Goal: Find specific page/section: Find specific page/section

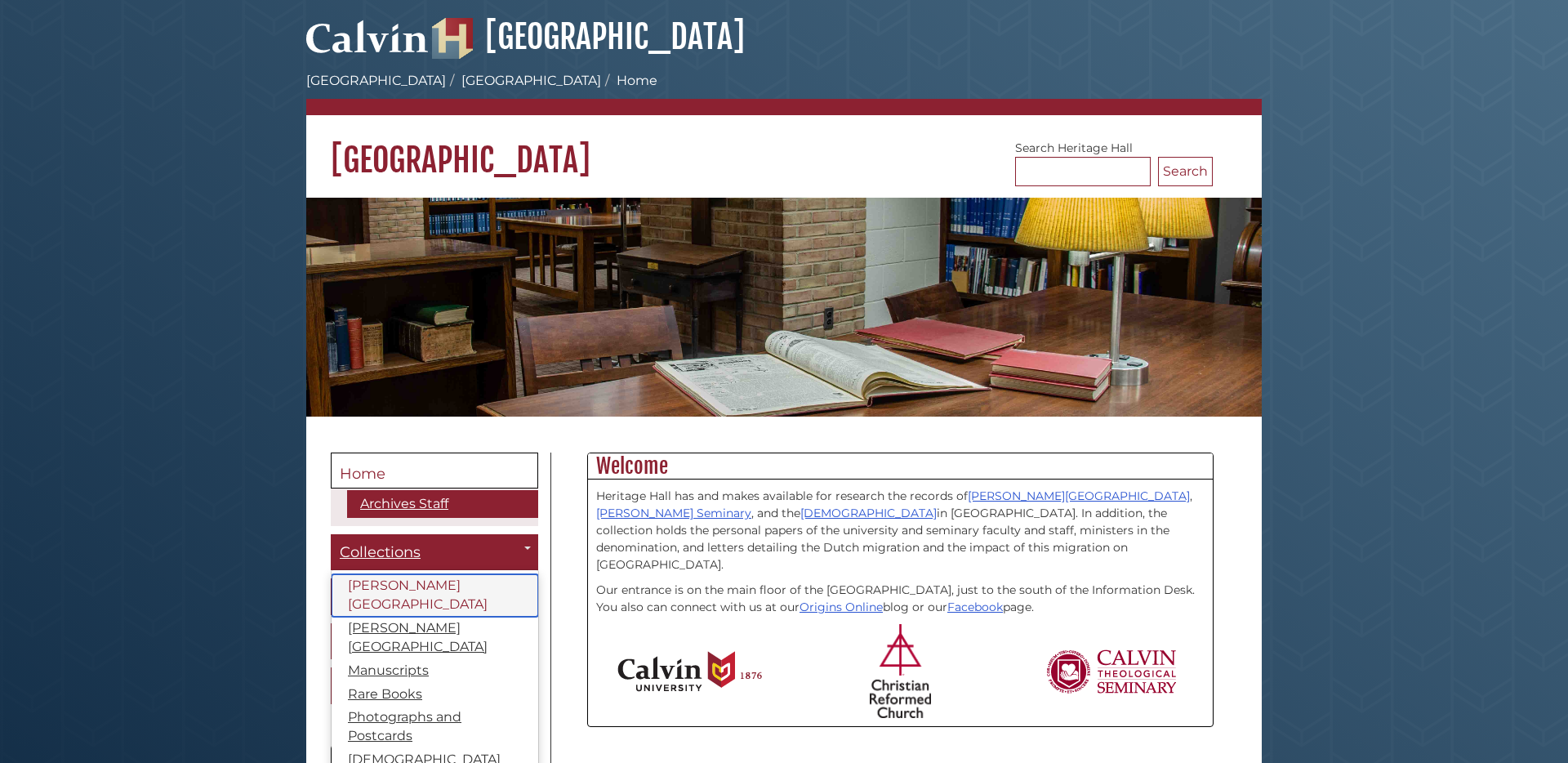
click at [415, 593] on link "Calvin University" at bounding box center [435, 596] width 207 height 43
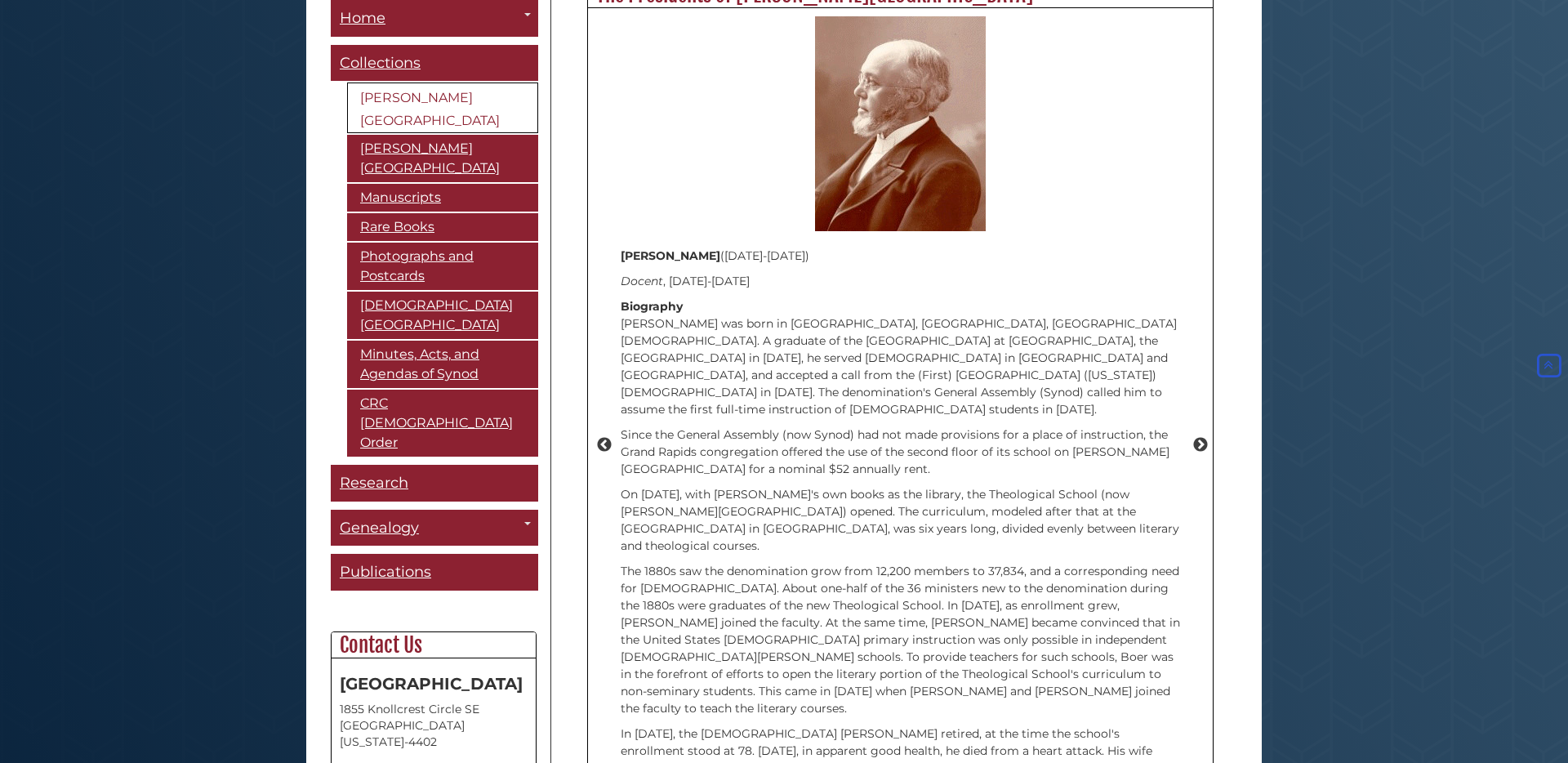
scroll to position [2227, 0]
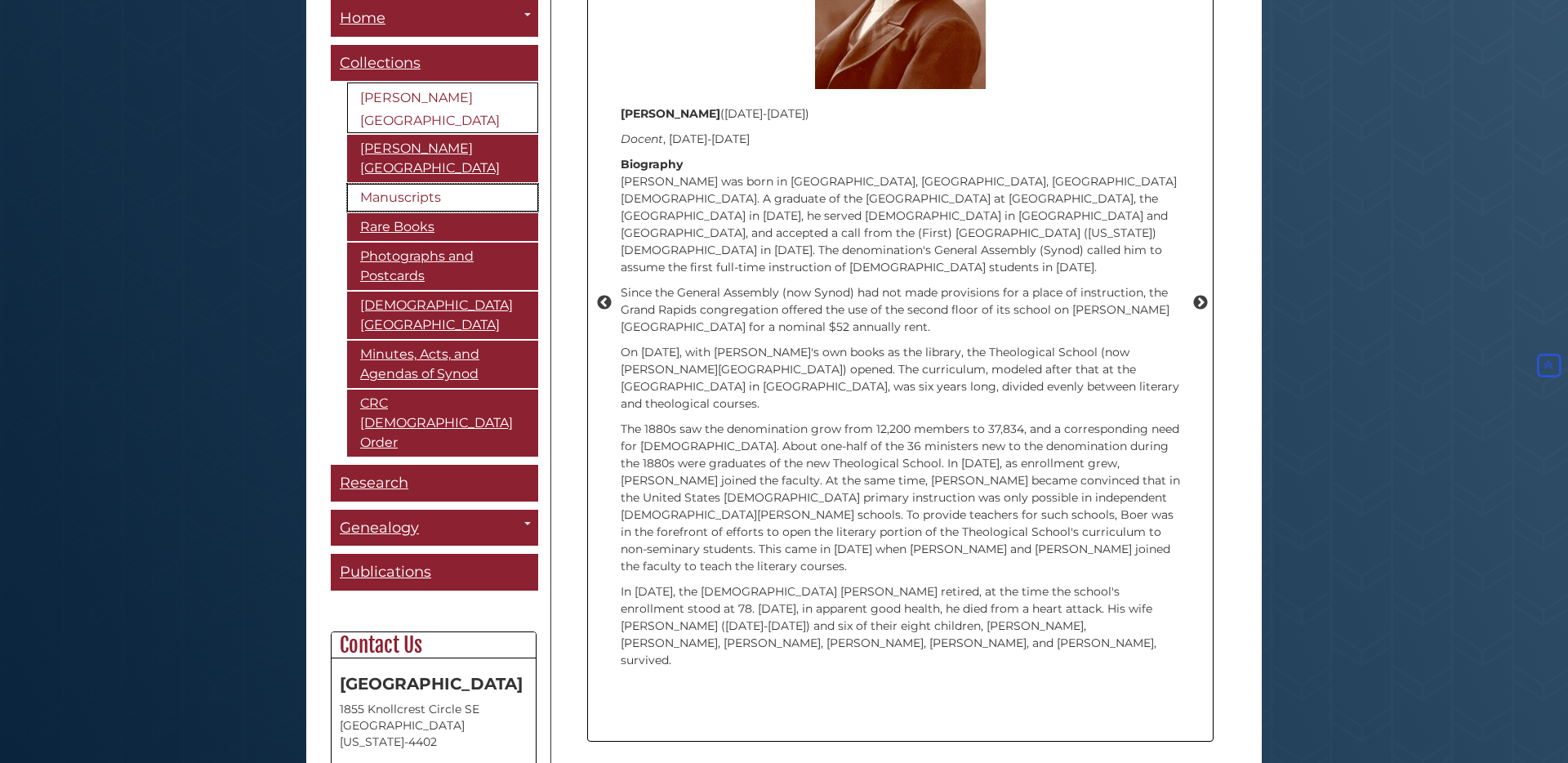
click at [419, 184] on link "Manuscripts" at bounding box center [443, 198] width 191 height 28
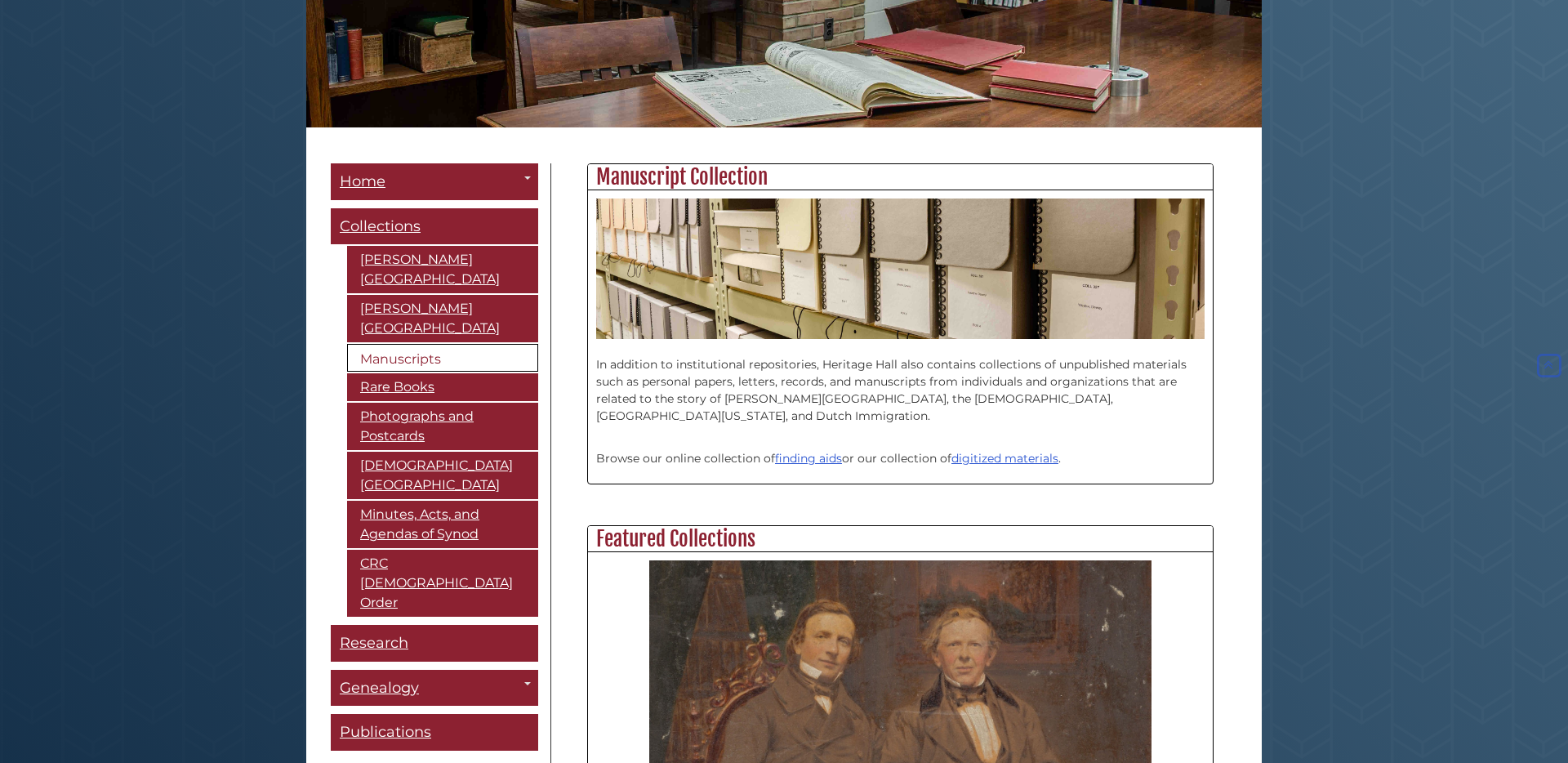
scroll to position [293, 0]
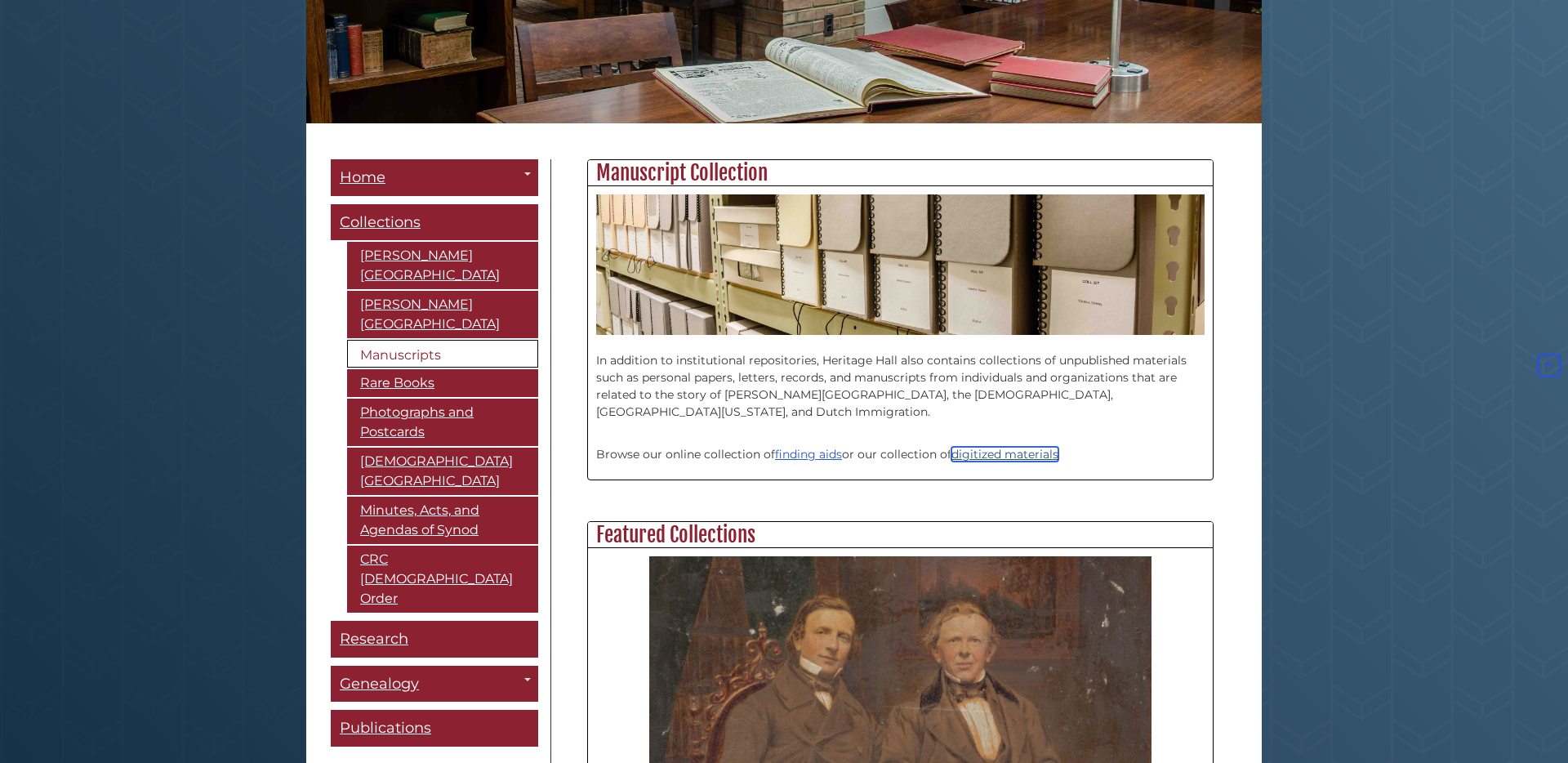
click at [1025, 457] on link "digitized materials" at bounding box center [1005, 454] width 107 height 15
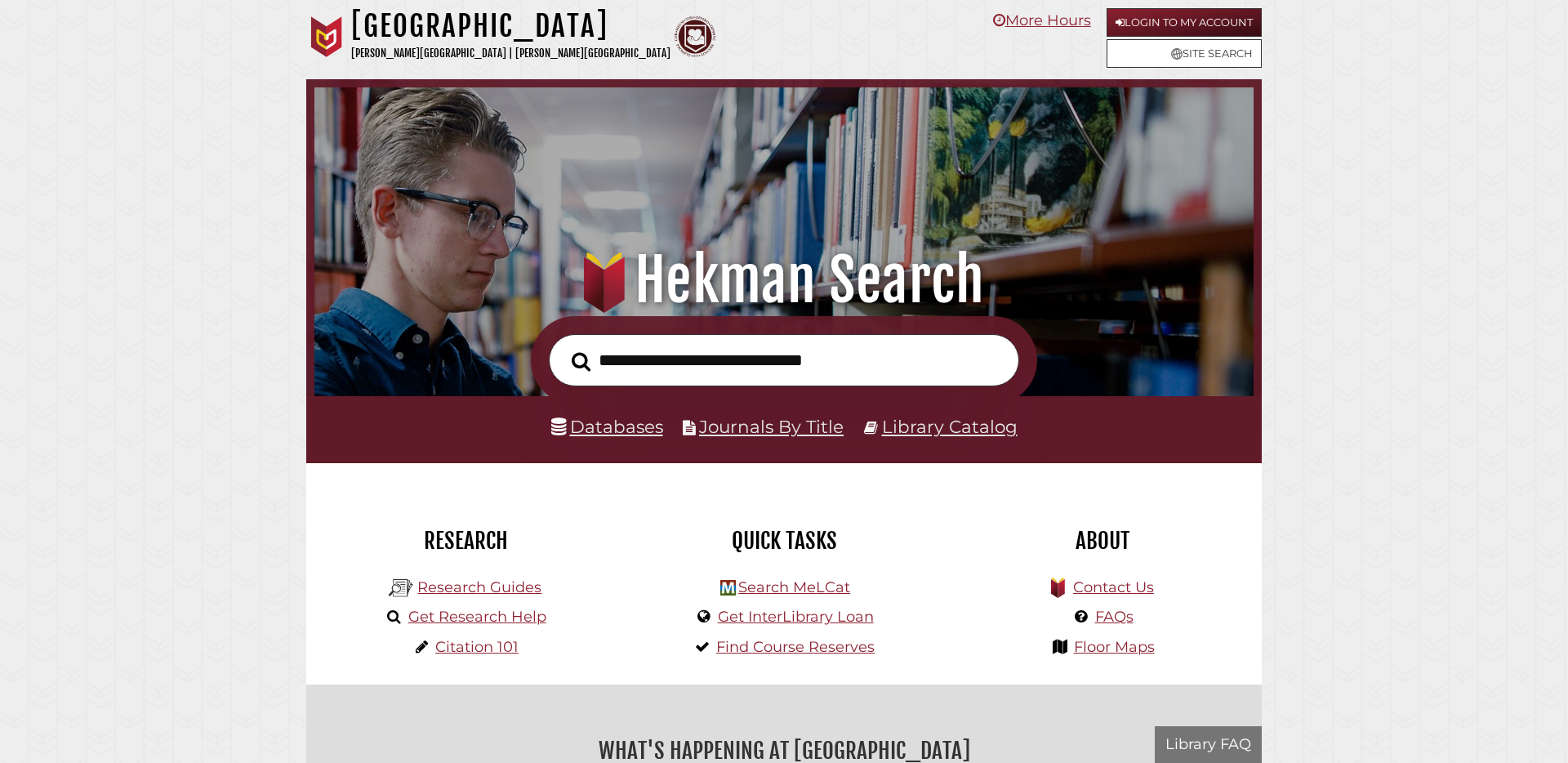
scroll to position [310, 931]
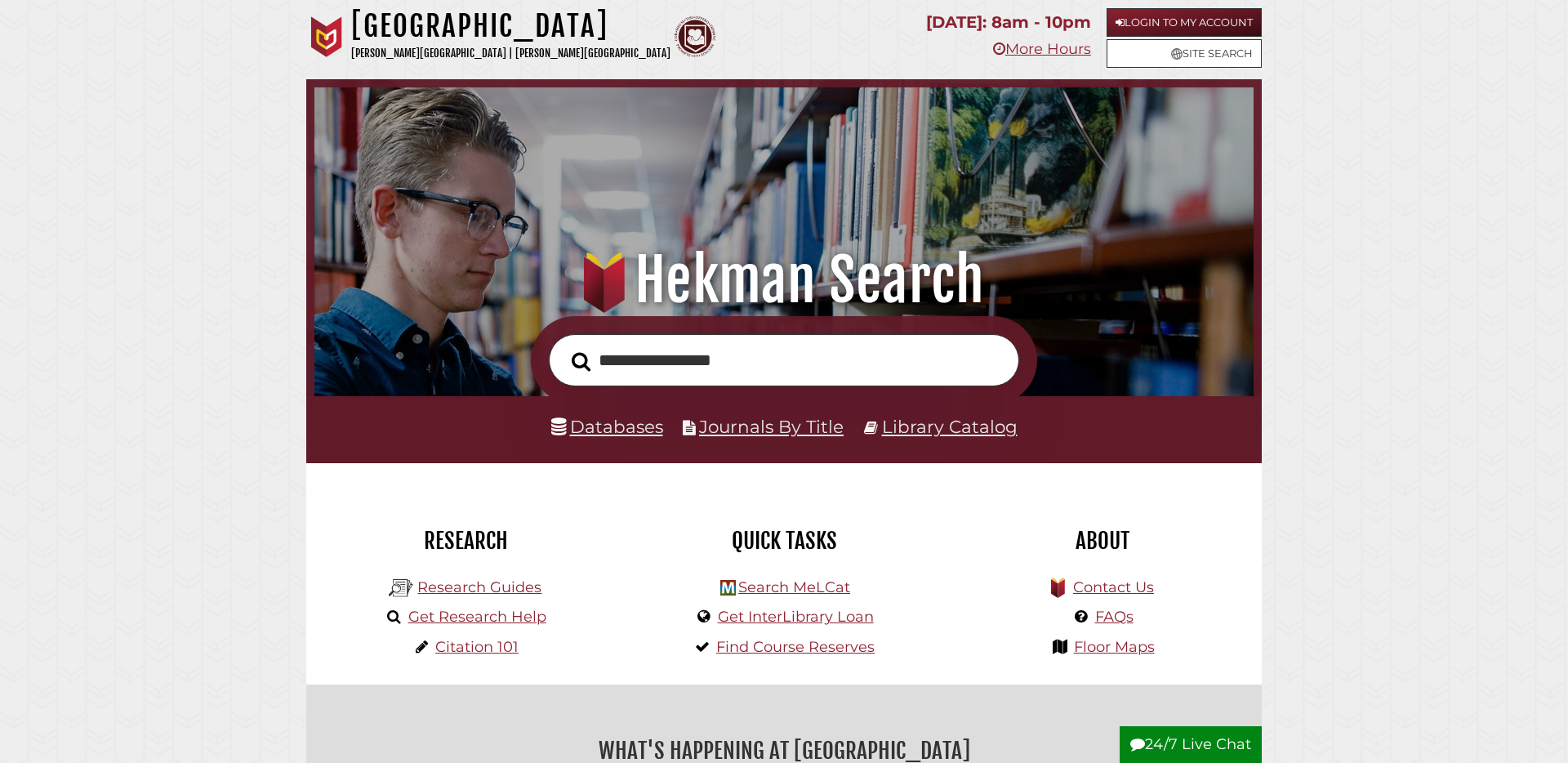
type input "**********"
click at [564, 348] on button "Search" at bounding box center [580, 363] width 35 height 30
